Goal: Transaction & Acquisition: Purchase product/service

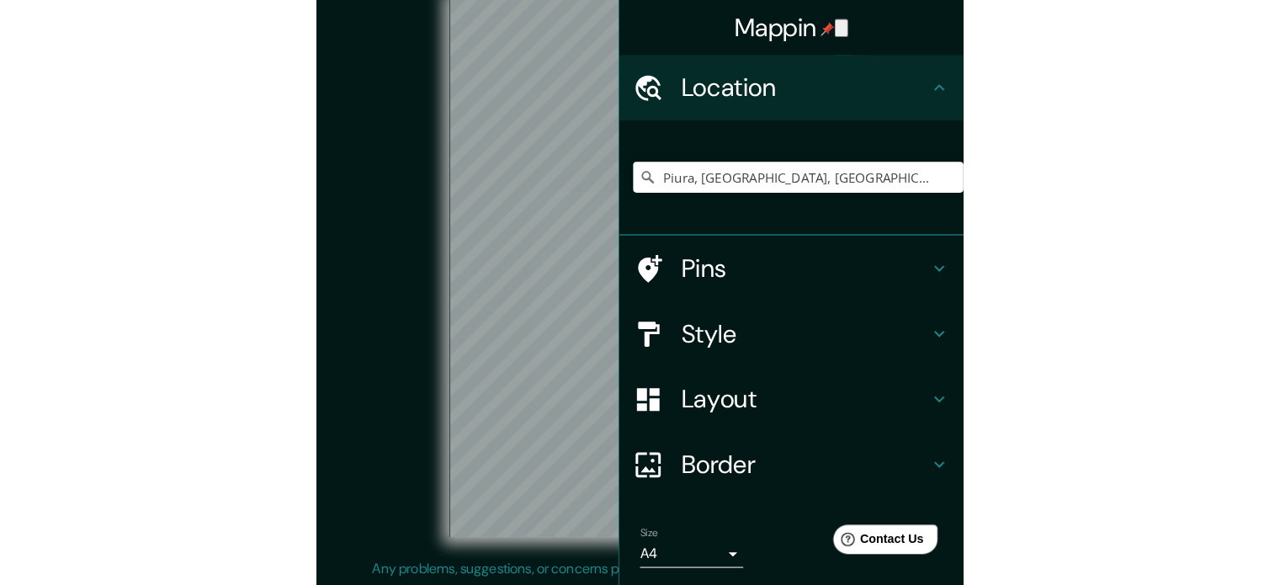
scroll to position [22, 0]
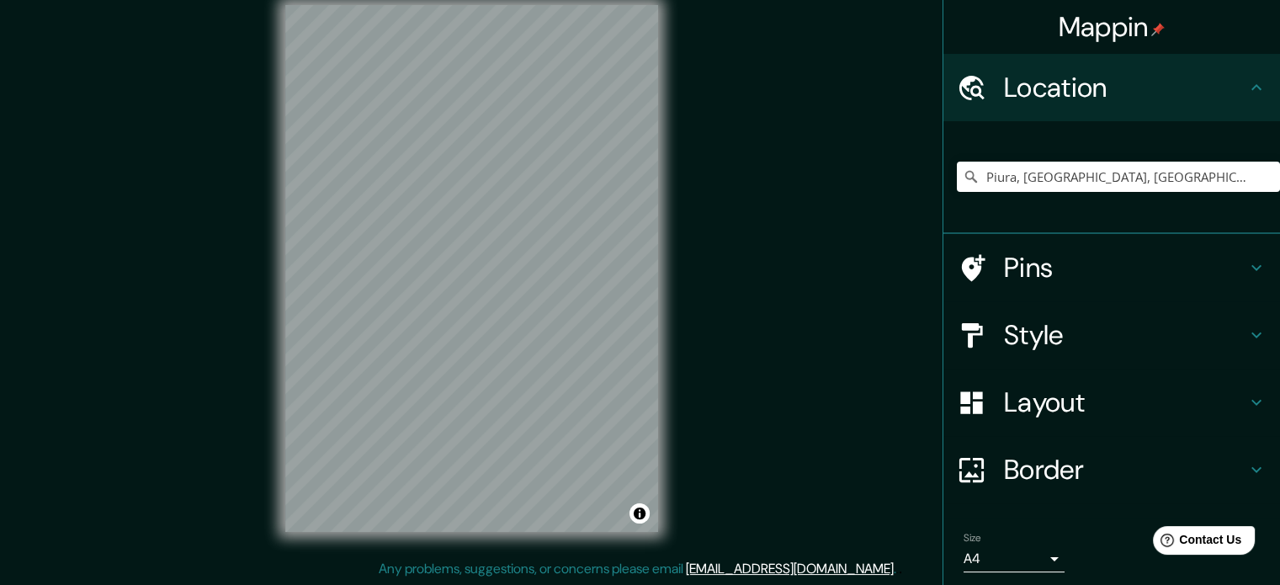
click at [1220, 90] on h4 "Location" at bounding box center [1125, 88] width 242 height 34
click at [1017, 173] on input "Piura, [GEOGRAPHIC_DATA], [GEOGRAPHIC_DATA]" at bounding box center [1118, 177] width 323 height 30
click at [1197, 168] on input "Piura, [GEOGRAPHIC_DATA], [GEOGRAPHIC_DATA]" at bounding box center [1118, 177] width 323 height 30
drag, startPoint x: 1204, startPoint y: 176, endPoint x: 922, endPoint y: 193, distance: 281.6
click at [922, 193] on div "Mappin Location [GEOGRAPHIC_DATA], [GEOGRAPHIC_DATA], [GEOGRAPHIC_DATA] Pins St…" at bounding box center [640, 282] width 1280 height 608
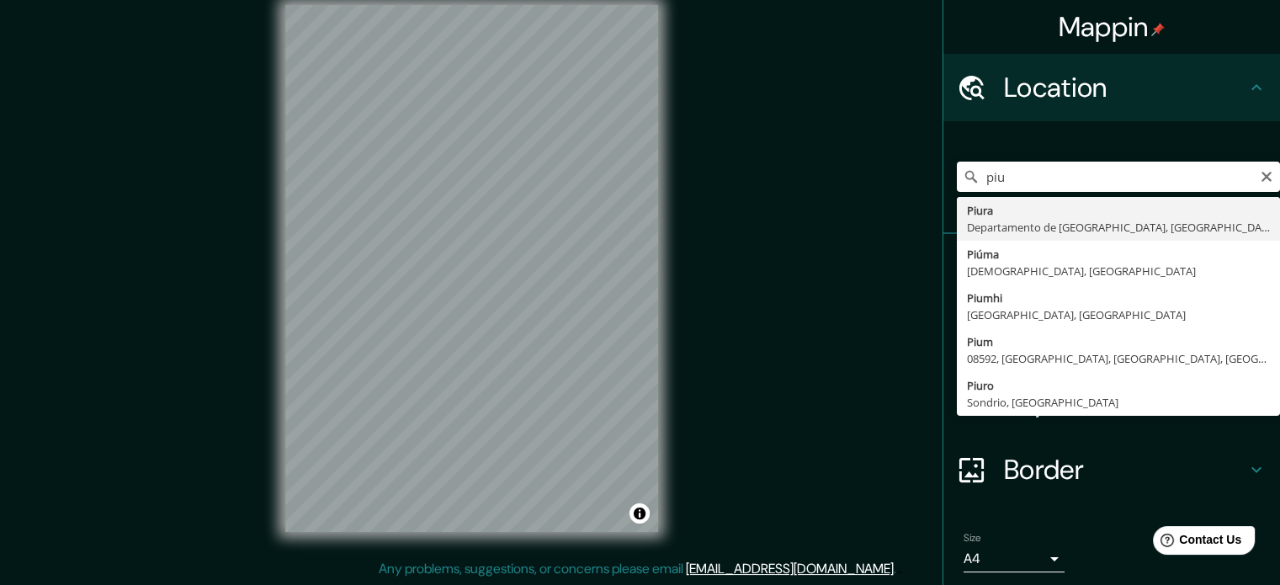
type input "Piura, [GEOGRAPHIC_DATA], [GEOGRAPHIC_DATA]"
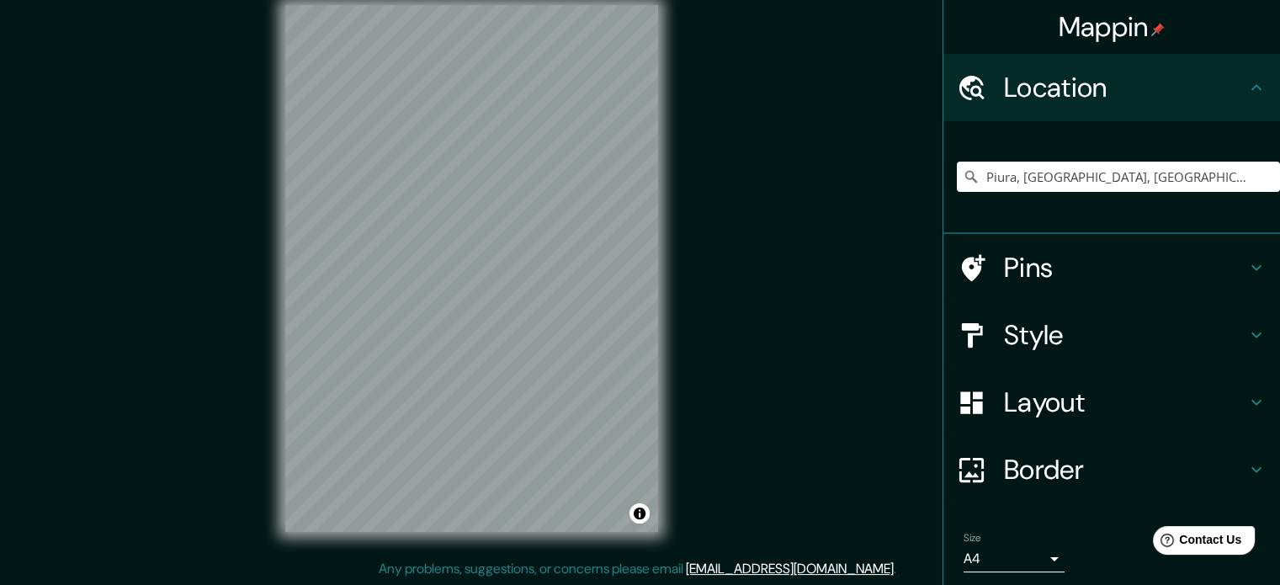
scroll to position [0, 0]
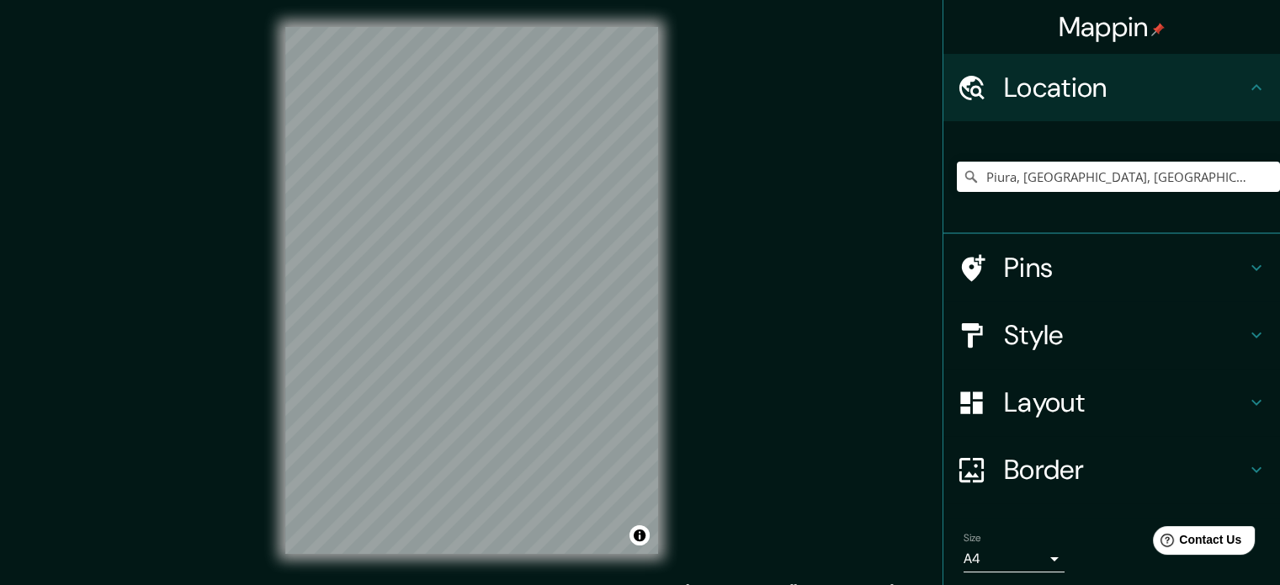
click at [1007, 398] on h4 "Layout" at bounding box center [1125, 402] width 242 height 34
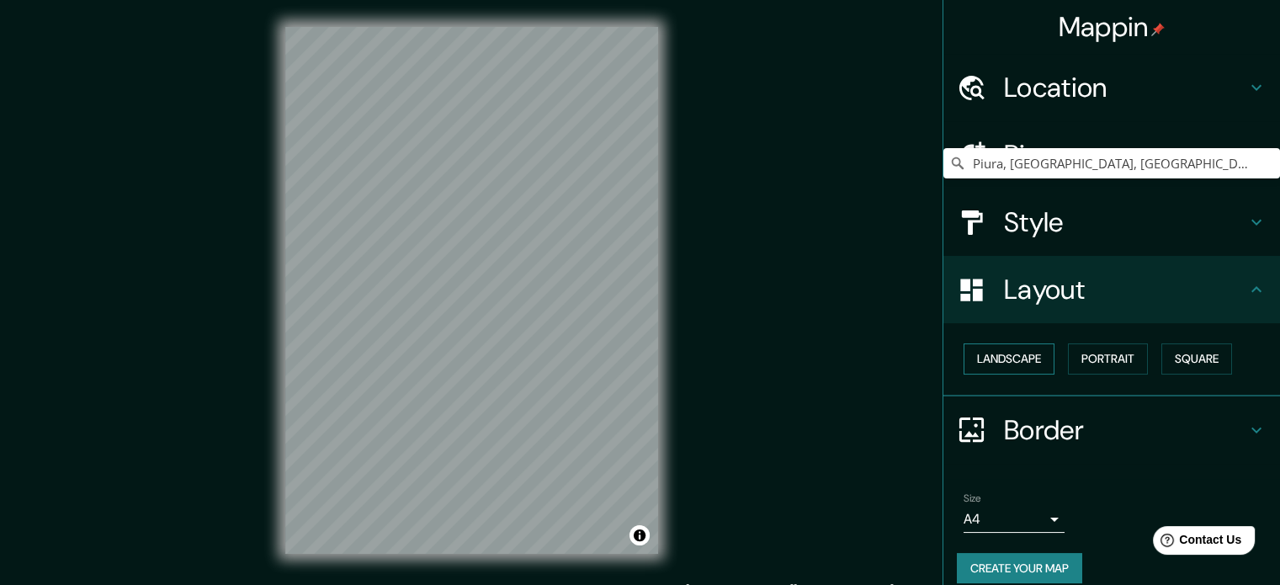
click at [993, 346] on button "Landscape" at bounding box center [1009, 358] width 91 height 31
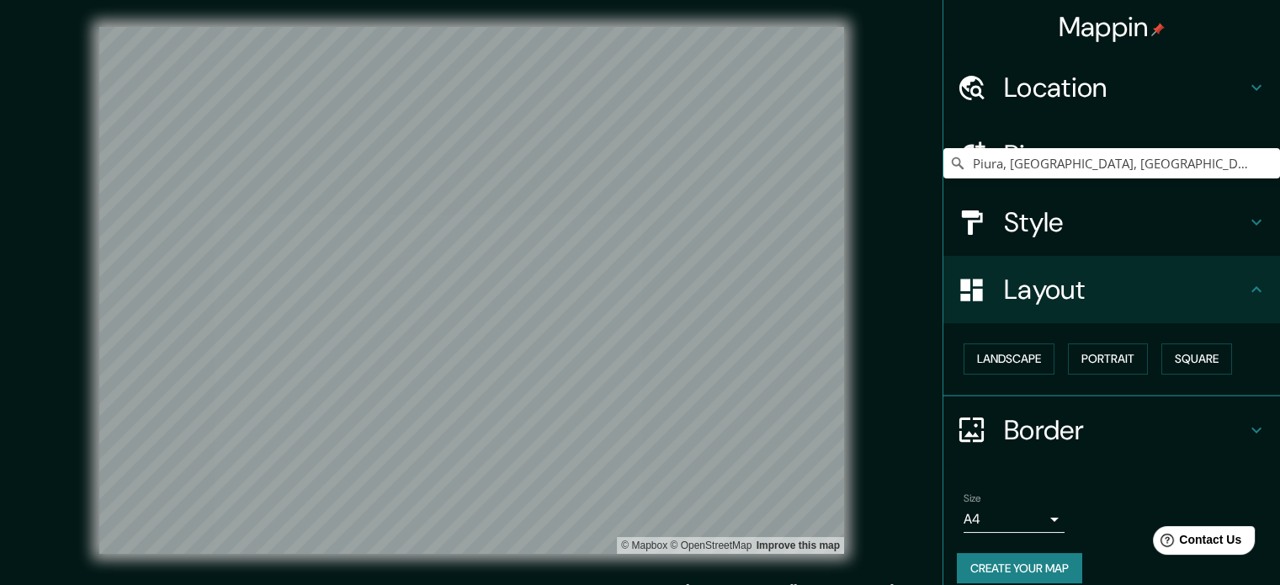
click at [1111, 224] on h4 "Style" at bounding box center [1125, 222] width 242 height 34
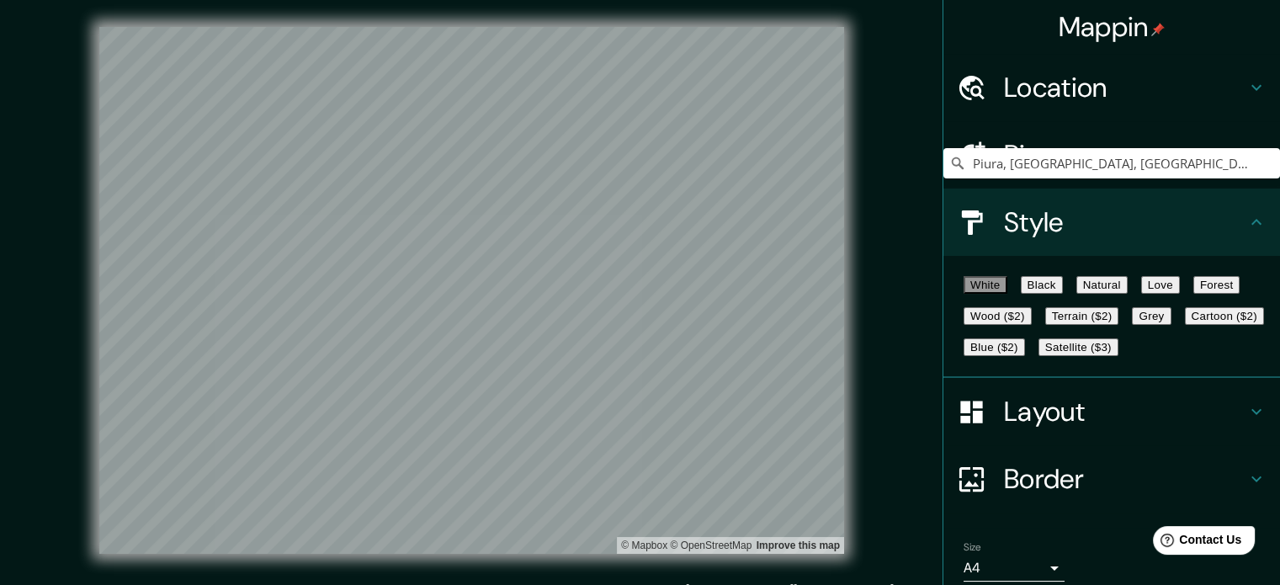
click at [1059, 286] on button "Black" at bounding box center [1042, 285] width 42 height 18
click at [1122, 285] on button "Natural" at bounding box center [1102, 285] width 51 height 18
click at [1180, 292] on button "Love" at bounding box center [1160, 285] width 39 height 18
click at [1194, 294] on button "Forest" at bounding box center [1217, 285] width 47 height 18
click at [1032, 325] on button "Wood ($2)" at bounding box center [998, 316] width 68 height 18
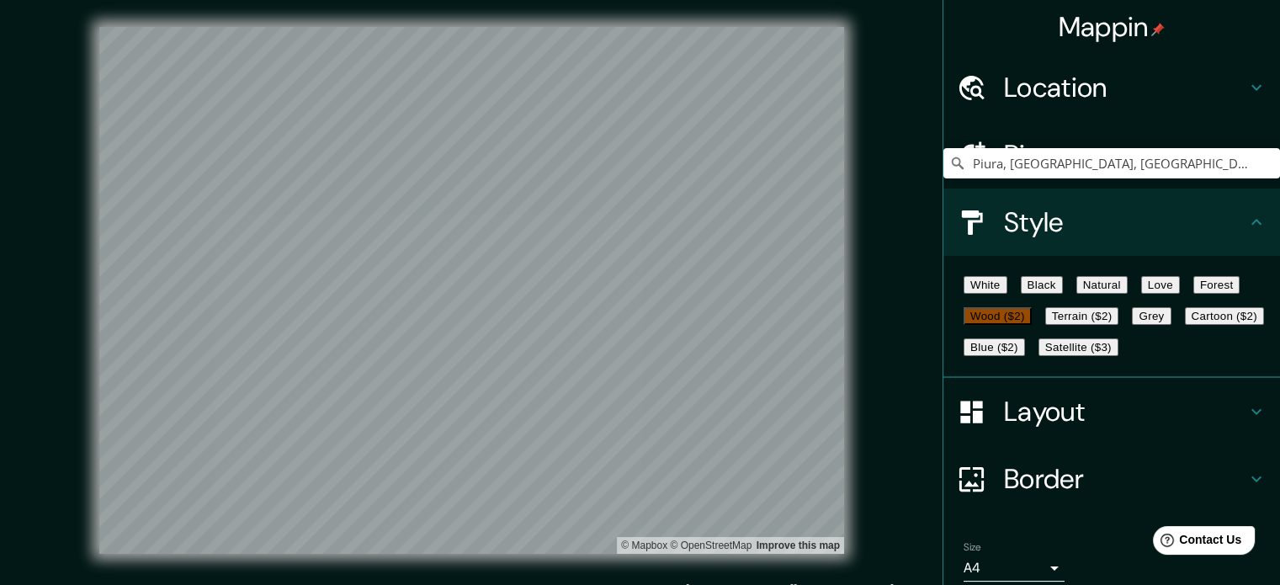
click at [1119, 325] on button "Terrain ($2)" at bounding box center [1082, 316] width 74 height 18
click at [1132, 325] on button "Grey" at bounding box center [1151, 316] width 39 height 18
click at [1185, 325] on button "Cartoon ($2)" at bounding box center [1224, 316] width 79 height 18
click at [1025, 356] on button "Blue ($2)" at bounding box center [994, 347] width 61 height 18
click at [1039, 356] on button "Satellite ($3)" at bounding box center [1079, 347] width 80 height 18
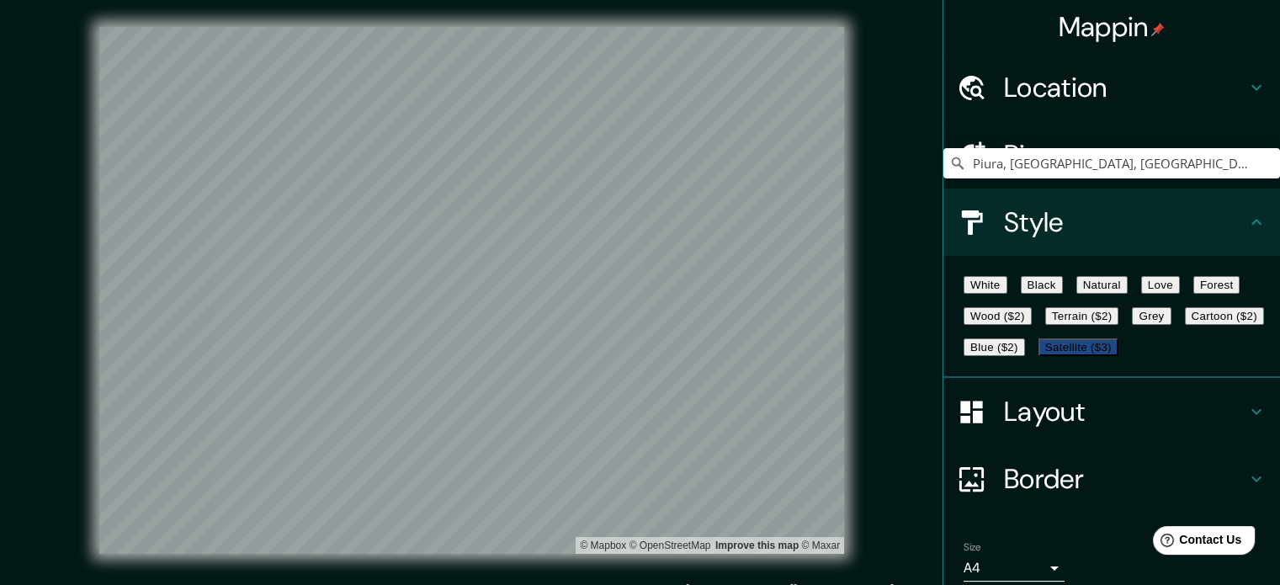
click at [1185, 325] on button "Cartoon ($2)" at bounding box center [1224, 316] width 79 height 18
click at [1025, 356] on button "Blue ($2)" at bounding box center [994, 347] width 61 height 18
click at [1132, 325] on button "Grey" at bounding box center [1151, 316] width 39 height 18
click at [1119, 325] on button "Terrain ($2)" at bounding box center [1082, 316] width 74 height 18
click at [1194, 294] on button "Forest" at bounding box center [1217, 285] width 47 height 18
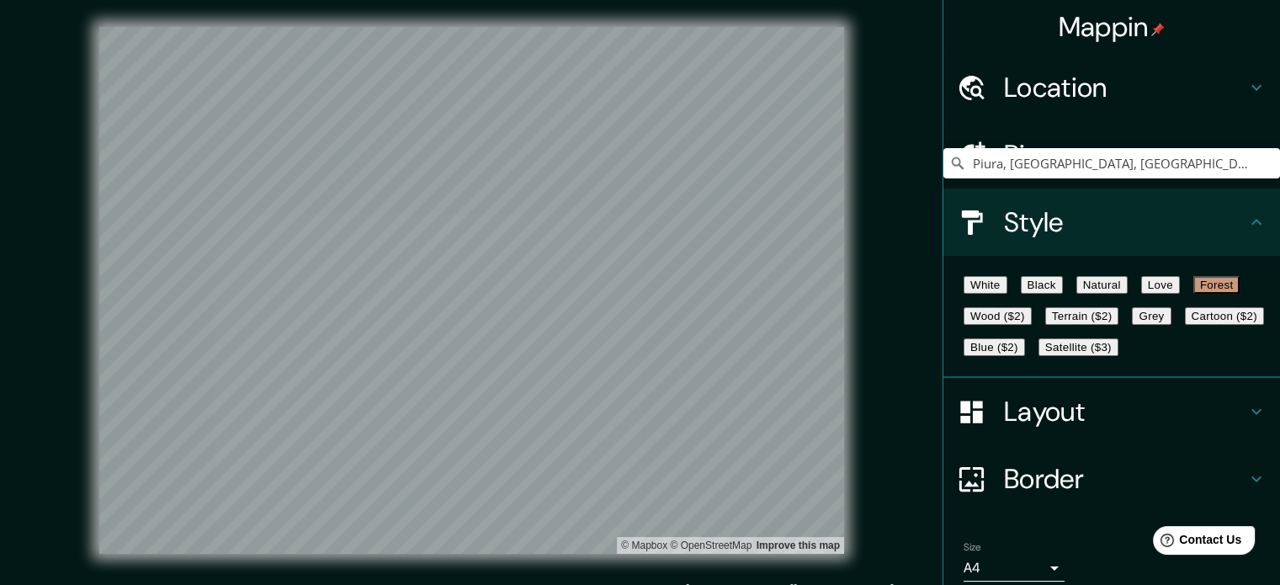
click at [1032, 325] on button "Wood ($2)" at bounding box center [998, 316] width 68 height 18
click at [1119, 325] on button "Terrain ($2)" at bounding box center [1082, 316] width 74 height 18
click at [1194, 294] on button "Forest" at bounding box center [1217, 285] width 47 height 18
click at [1180, 294] on button "Love" at bounding box center [1160, 285] width 39 height 18
click at [1194, 294] on button "Forest" at bounding box center [1217, 285] width 47 height 18
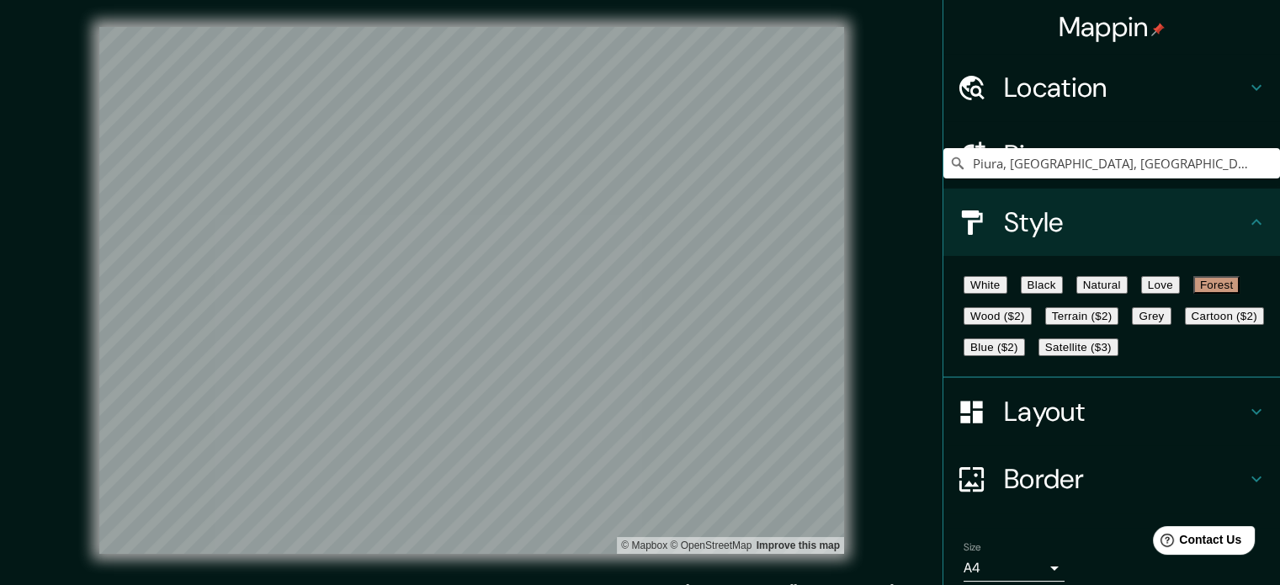
click at [1132, 325] on button "Grey" at bounding box center [1151, 316] width 39 height 18
click at [1185, 325] on button "Cartoon ($2)" at bounding box center [1224, 316] width 79 height 18
click at [1025, 356] on button "Blue ($2)" at bounding box center [994, 347] width 61 height 18
click at [1039, 356] on button "Satellite ($3)" at bounding box center [1079, 347] width 80 height 18
click at [1025, 356] on button "Blue ($2)" at bounding box center [994, 347] width 61 height 18
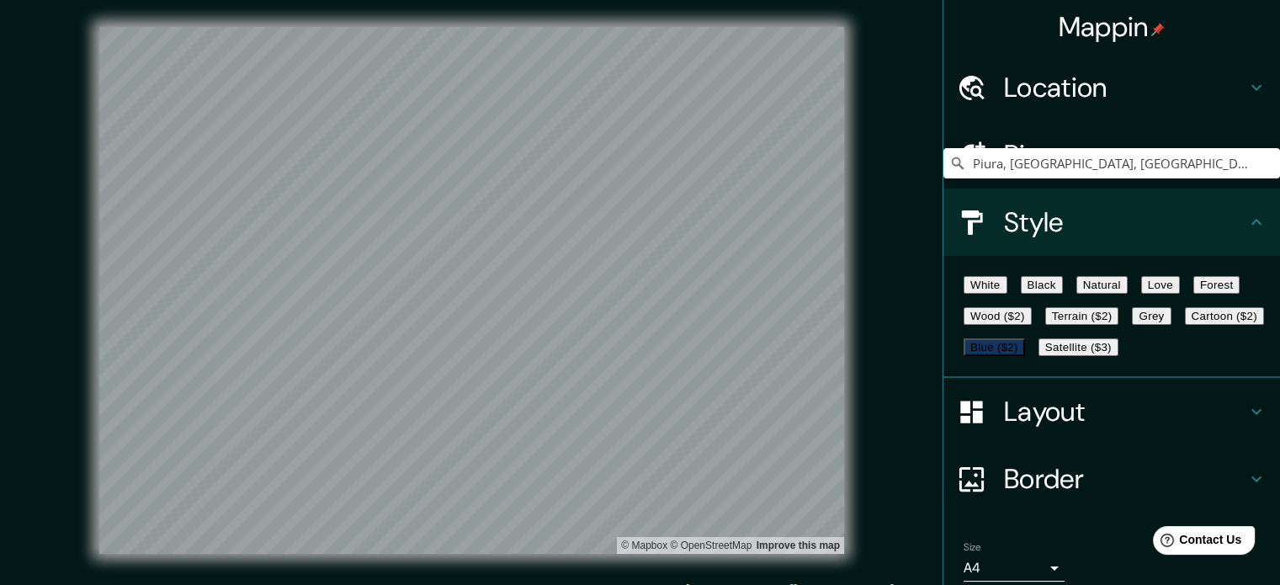
click at [1039, 356] on button "Satellite ($3)" at bounding box center [1079, 347] width 80 height 18
click at [1025, 356] on button "Blue ($2)" at bounding box center [994, 347] width 61 height 18
